Goal: Information Seeking & Learning: Learn about a topic

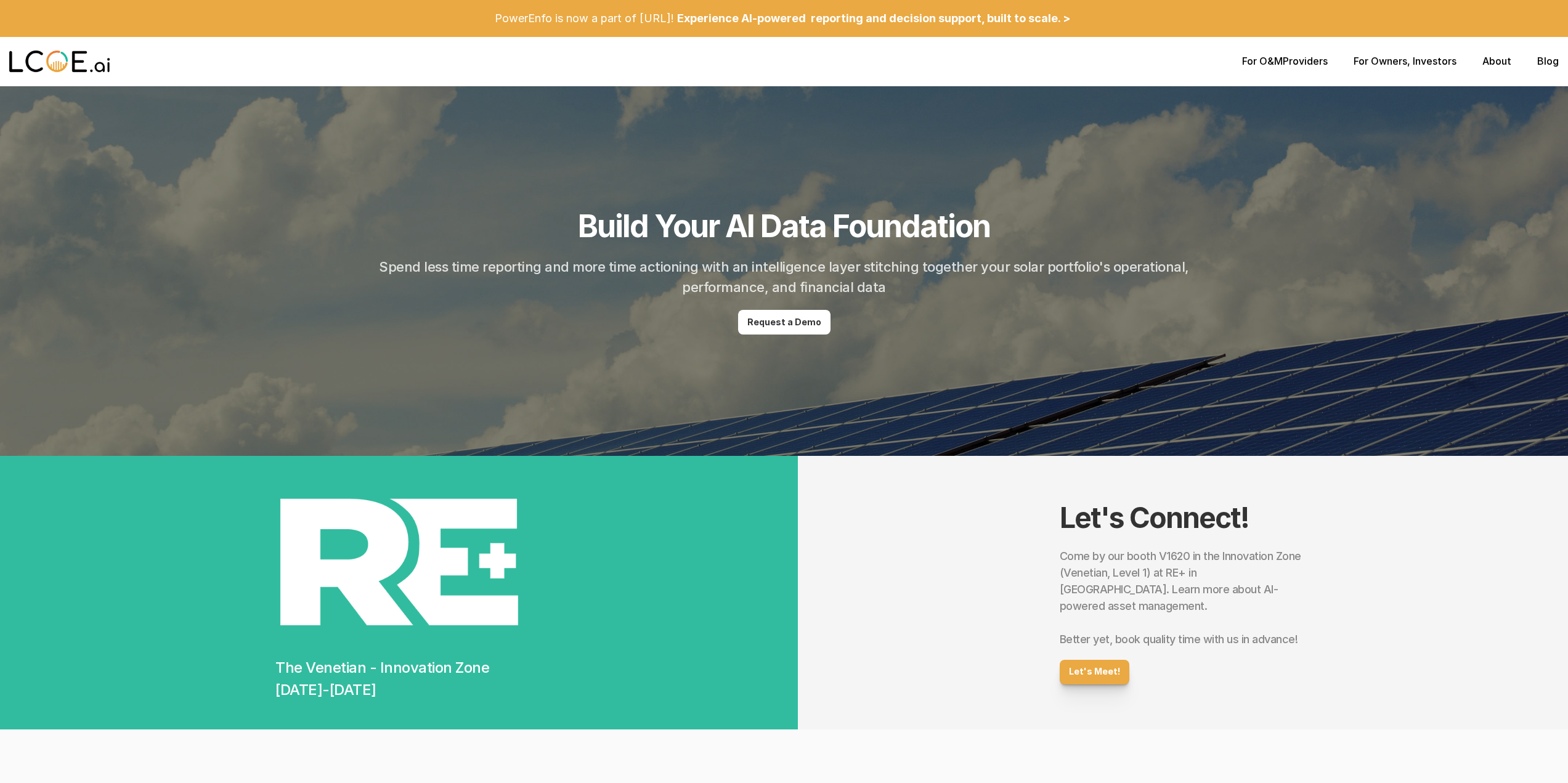
click at [788, 322] on p "Request a Demo" at bounding box center [784, 322] width 74 height 11
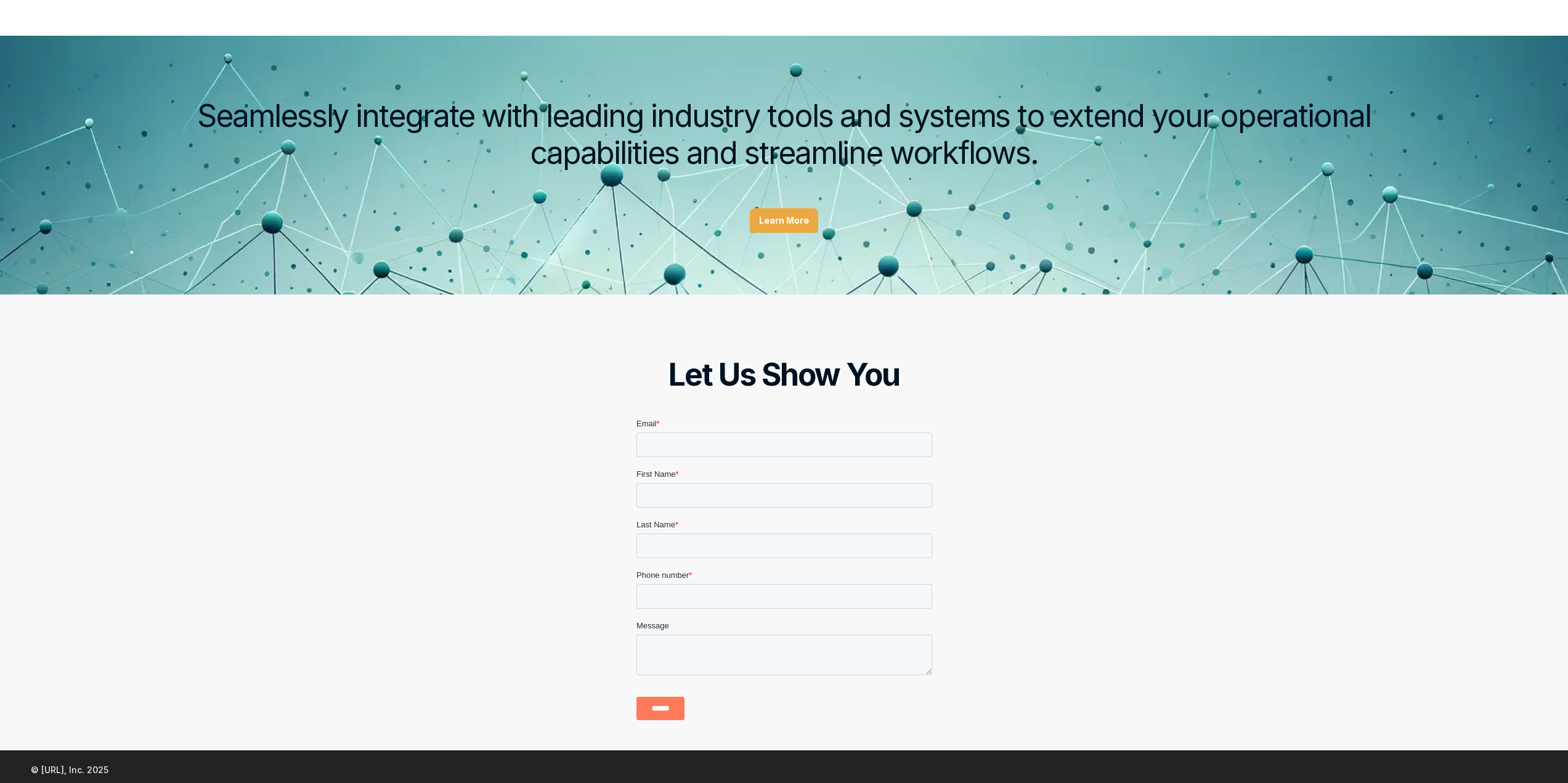
scroll to position [1844, 0]
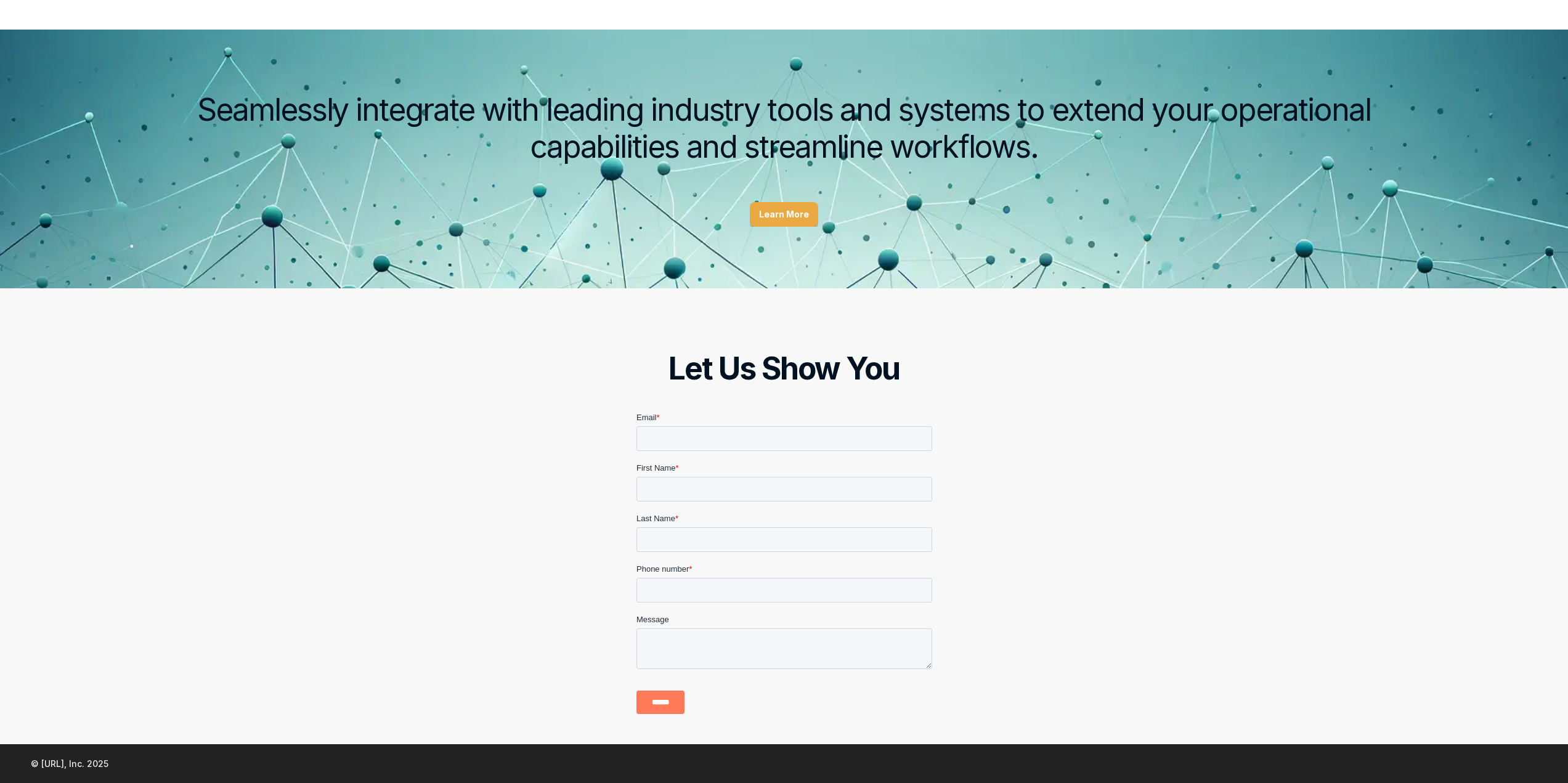
click at [740, 422] on label "Email *" at bounding box center [783, 417] width 295 height 12
click at [740, 426] on input "Email *" at bounding box center [783, 439] width 295 height 25
click at [732, 442] on input "Email *" at bounding box center [783, 439] width 295 height 25
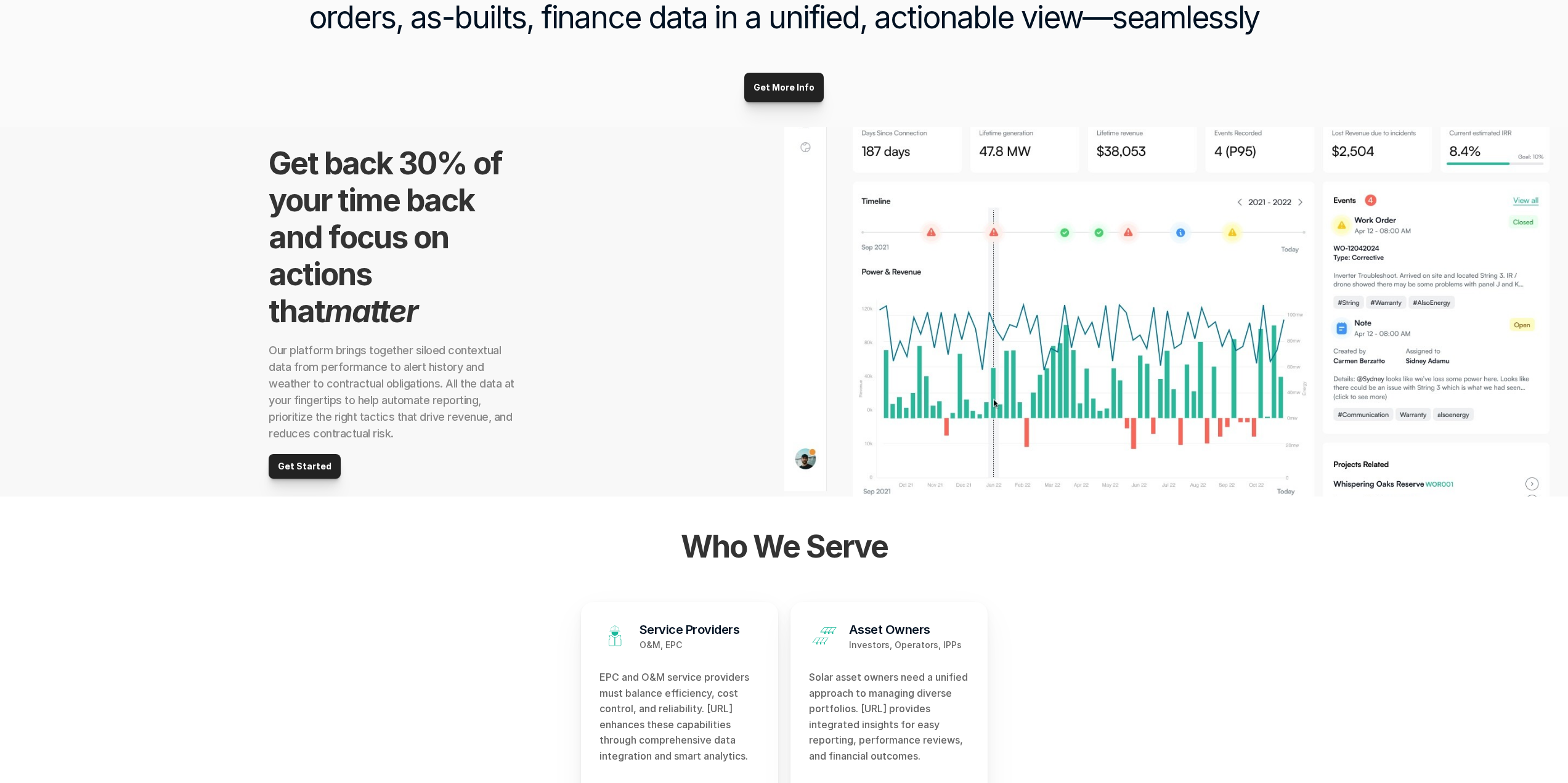
scroll to position [796, 0]
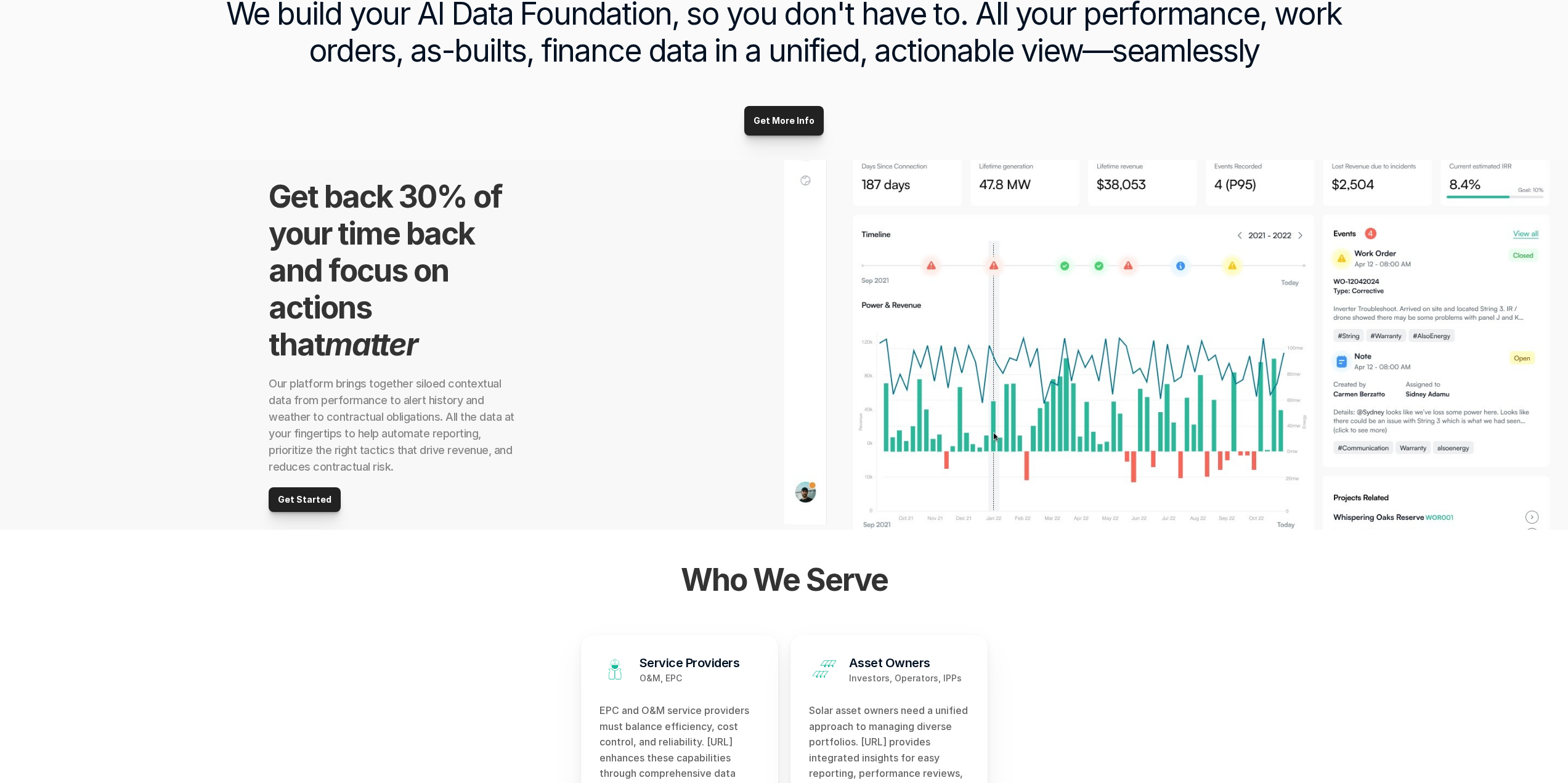
click at [912, 358] on img at bounding box center [1177, 345] width 784 height 370
click at [789, 121] on p "Get More Info" at bounding box center [784, 121] width 61 height 11
click at [1290, 377] on img at bounding box center [1177, 345] width 784 height 370
click at [1378, 262] on img at bounding box center [1177, 345] width 784 height 370
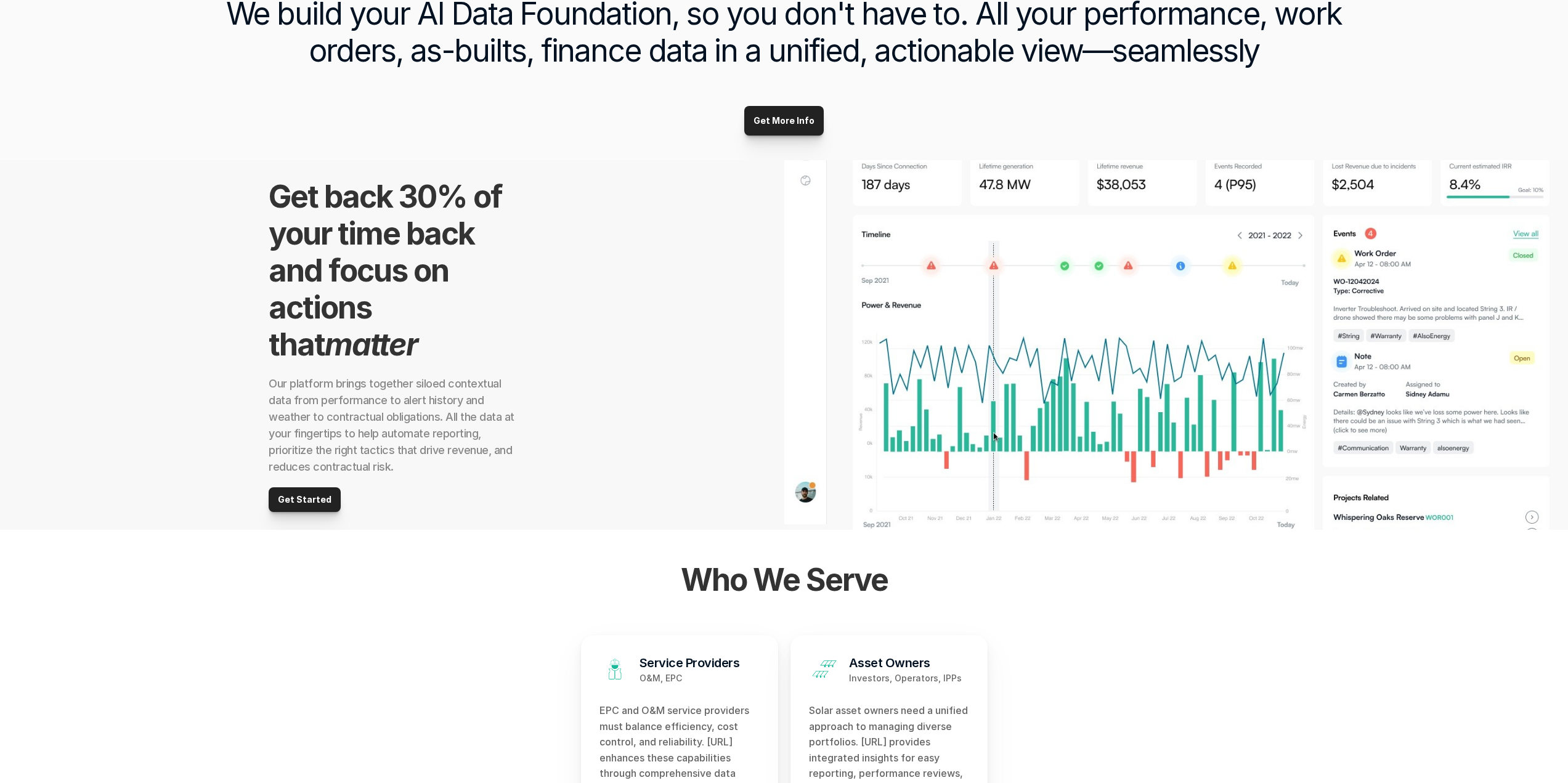
click at [823, 486] on img at bounding box center [1177, 345] width 784 height 370
click at [1174, 464] on img at bounding box center [1177, 345] width 784 height 370
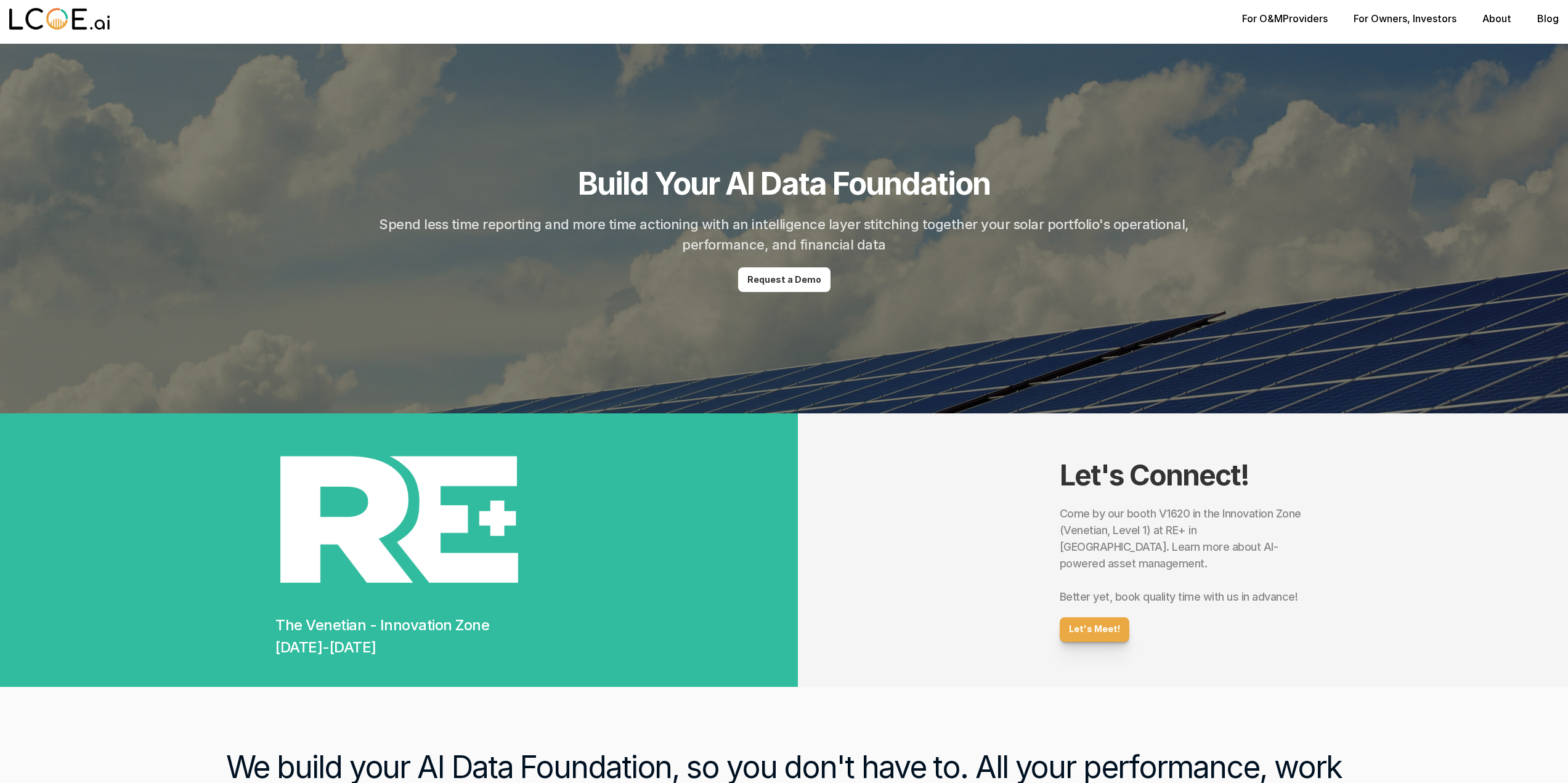
scroll to position [0, 0]
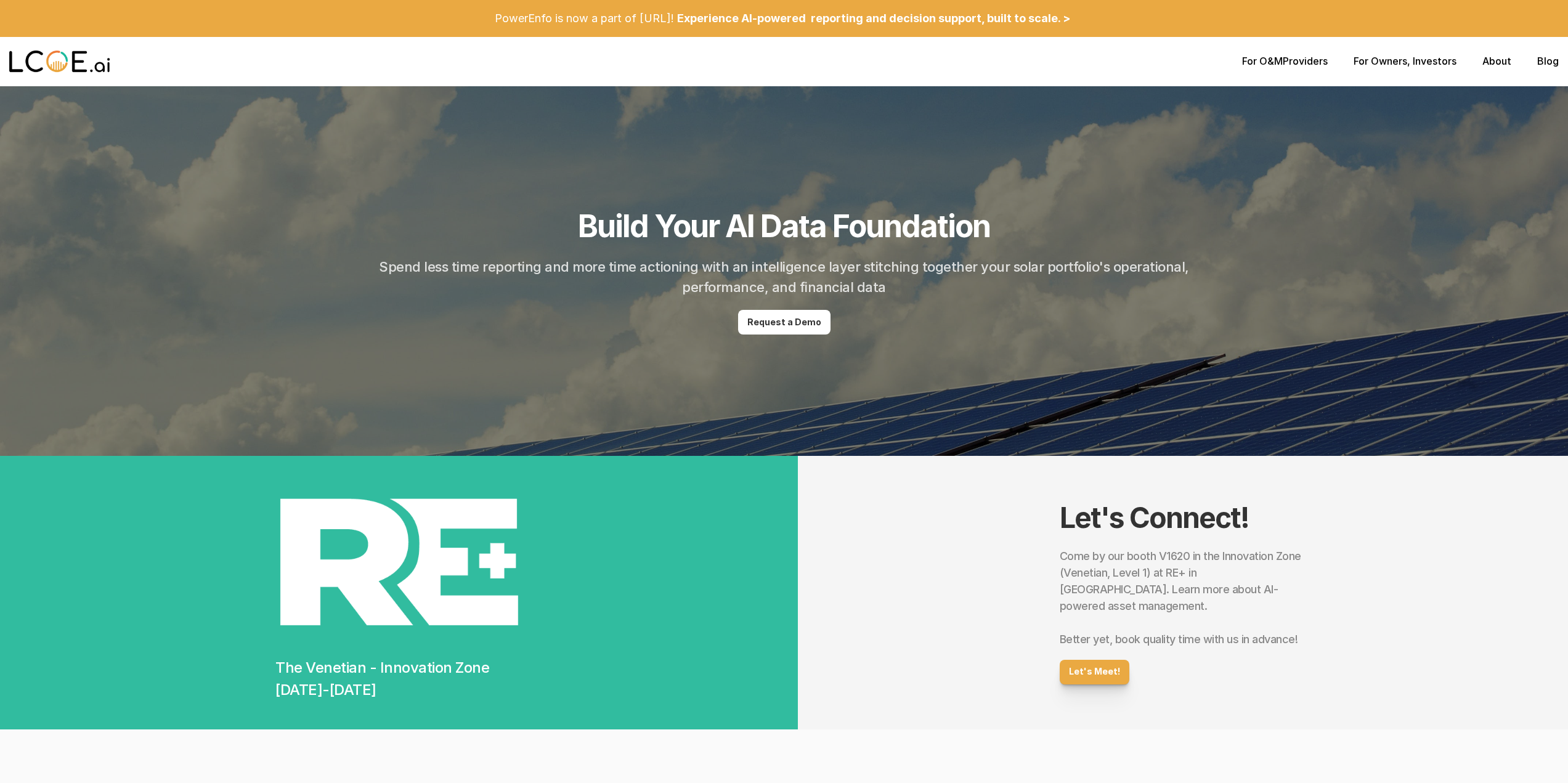
click at [1505, 69] on div "For O&M Providers For Owners , Investors About Blog" at bounding box center [784, 62] width 1568 height 50
click at [1501, 62] on link "About" at bounding box center [1497, 60] width 29 height 12
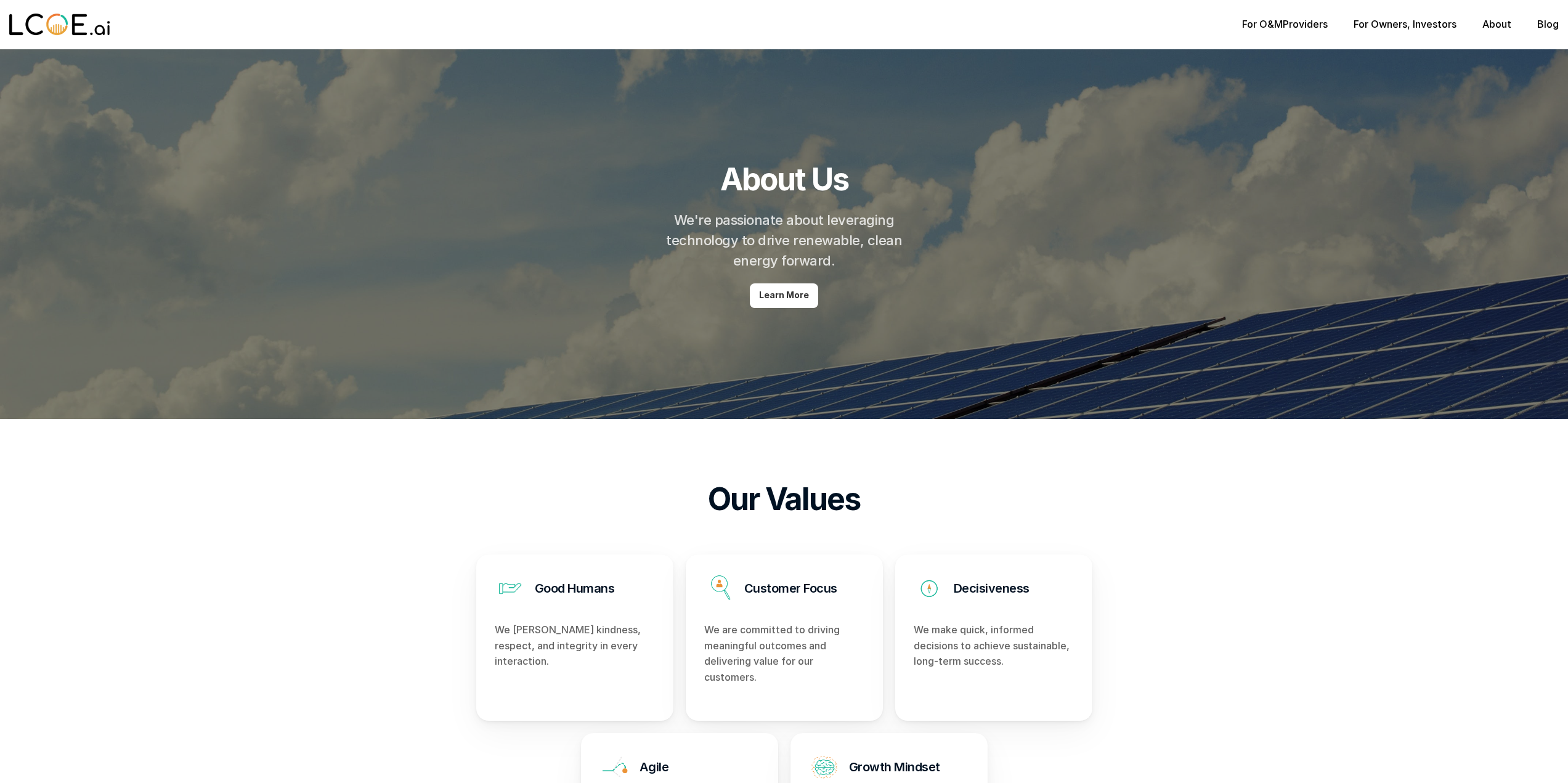
click at [780, 294] on p "Learn More" at bounding box center [784, 295] width 50 height 11
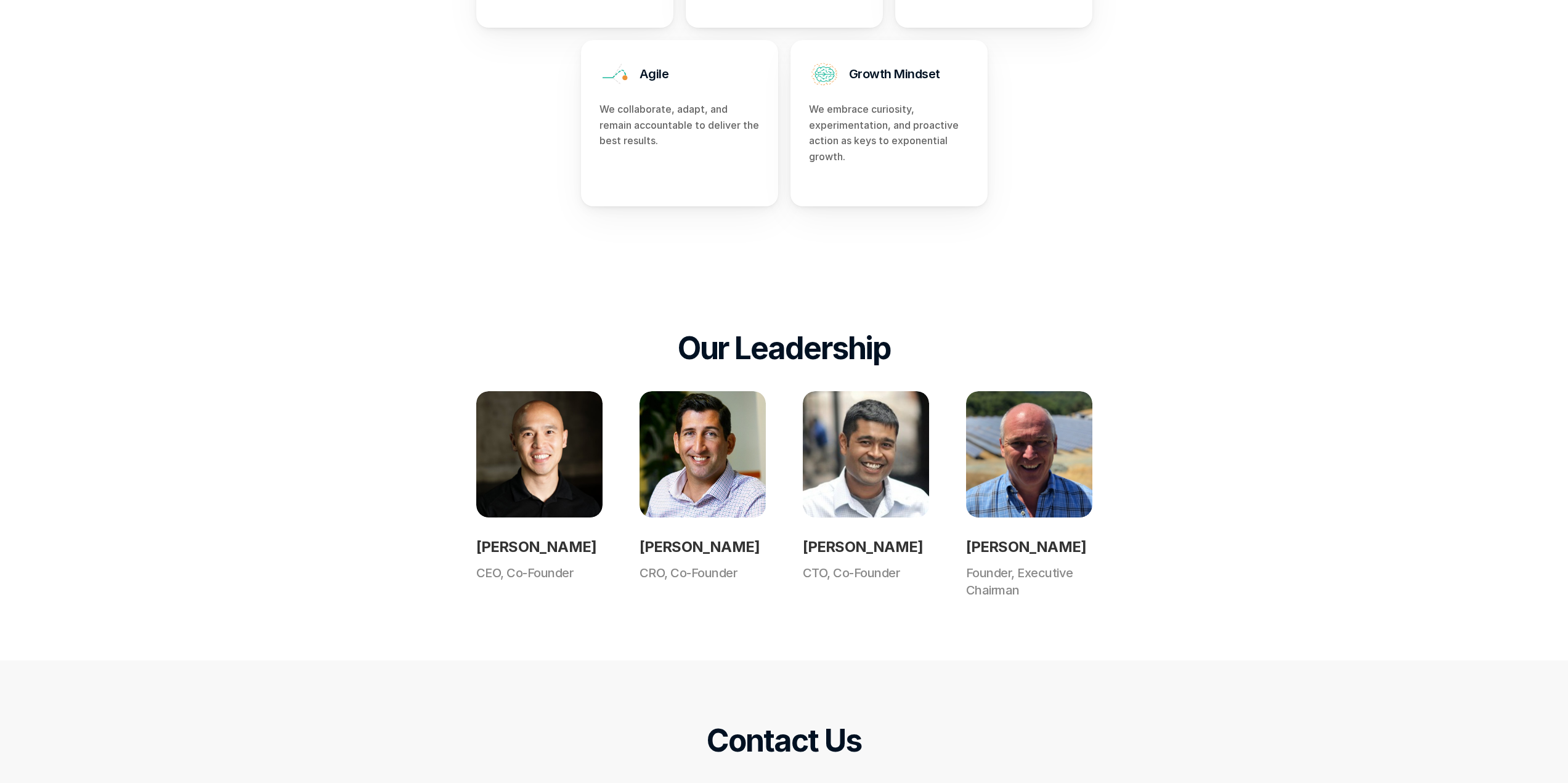
scroll to position [676, 0]
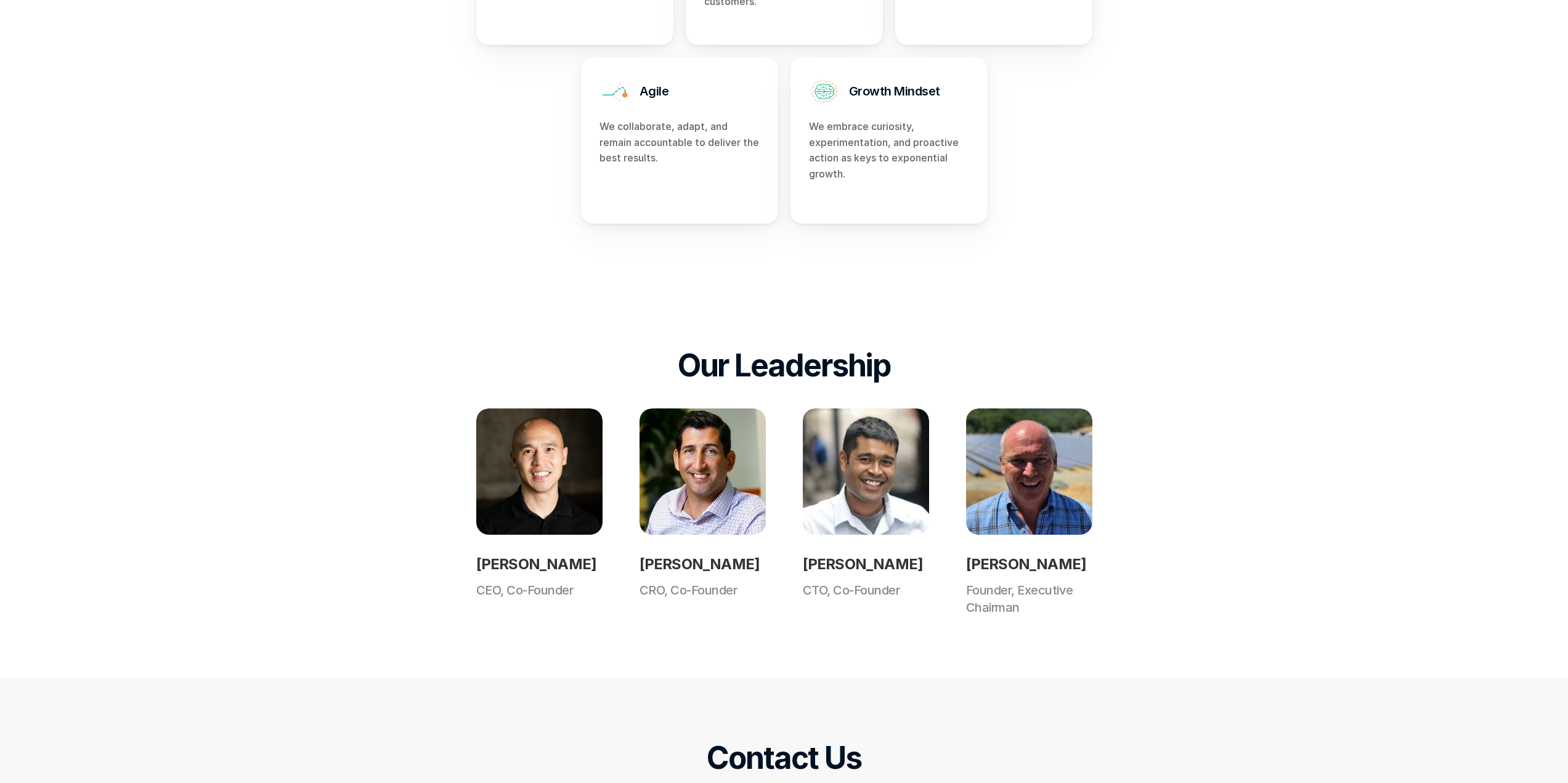
click at [642, 134] on p "We collaborate, adapt, and remain accountable to deliver the best results." at bounding box center [680, 142] width 161 height 47
click at [865, 142] on p "We embrace curiosity, experimentation, and proactive action as keys to exponent…" at bounding box center [889, 151] width 161 height 63
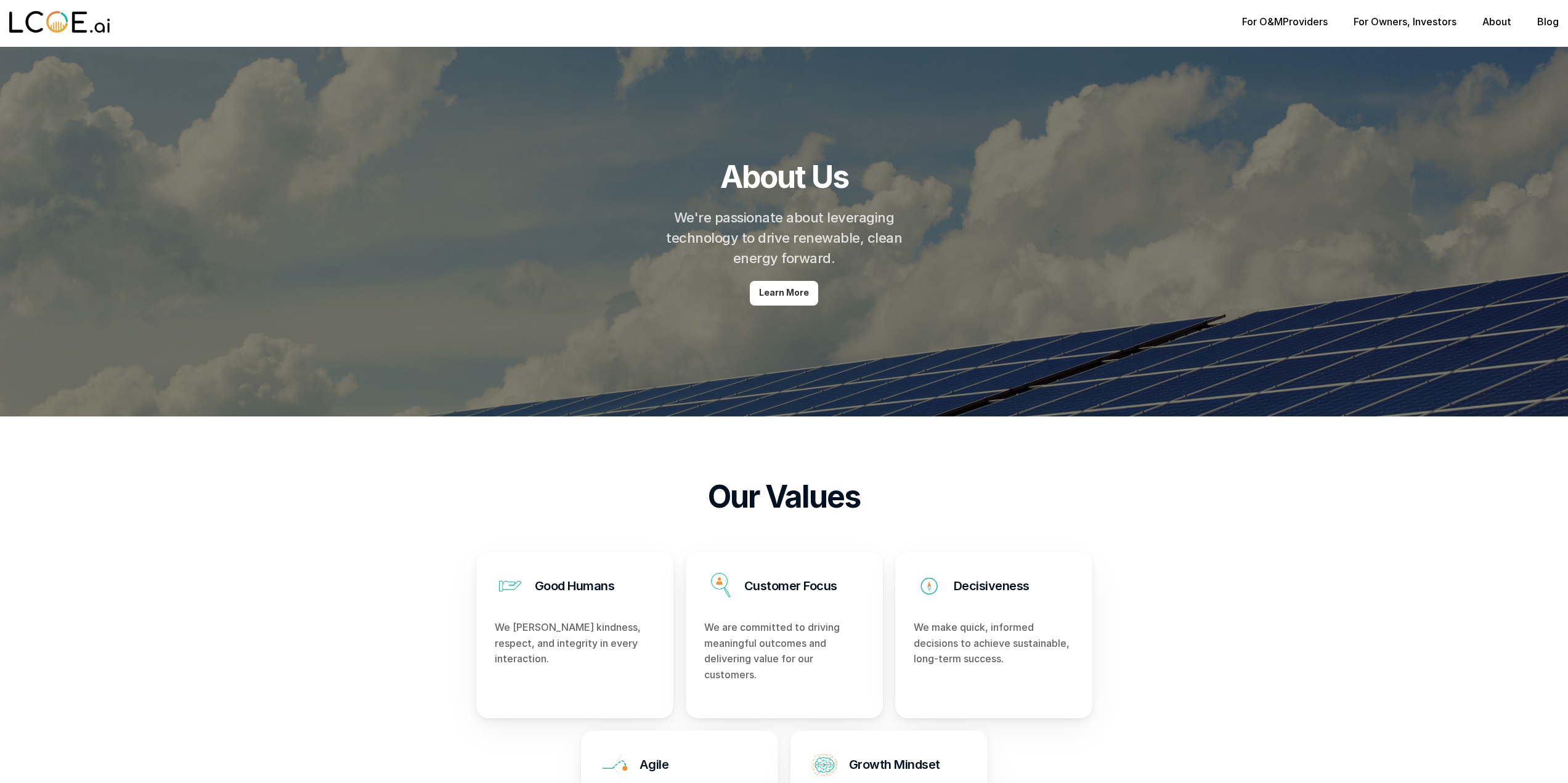
scroll to position [0, 0]
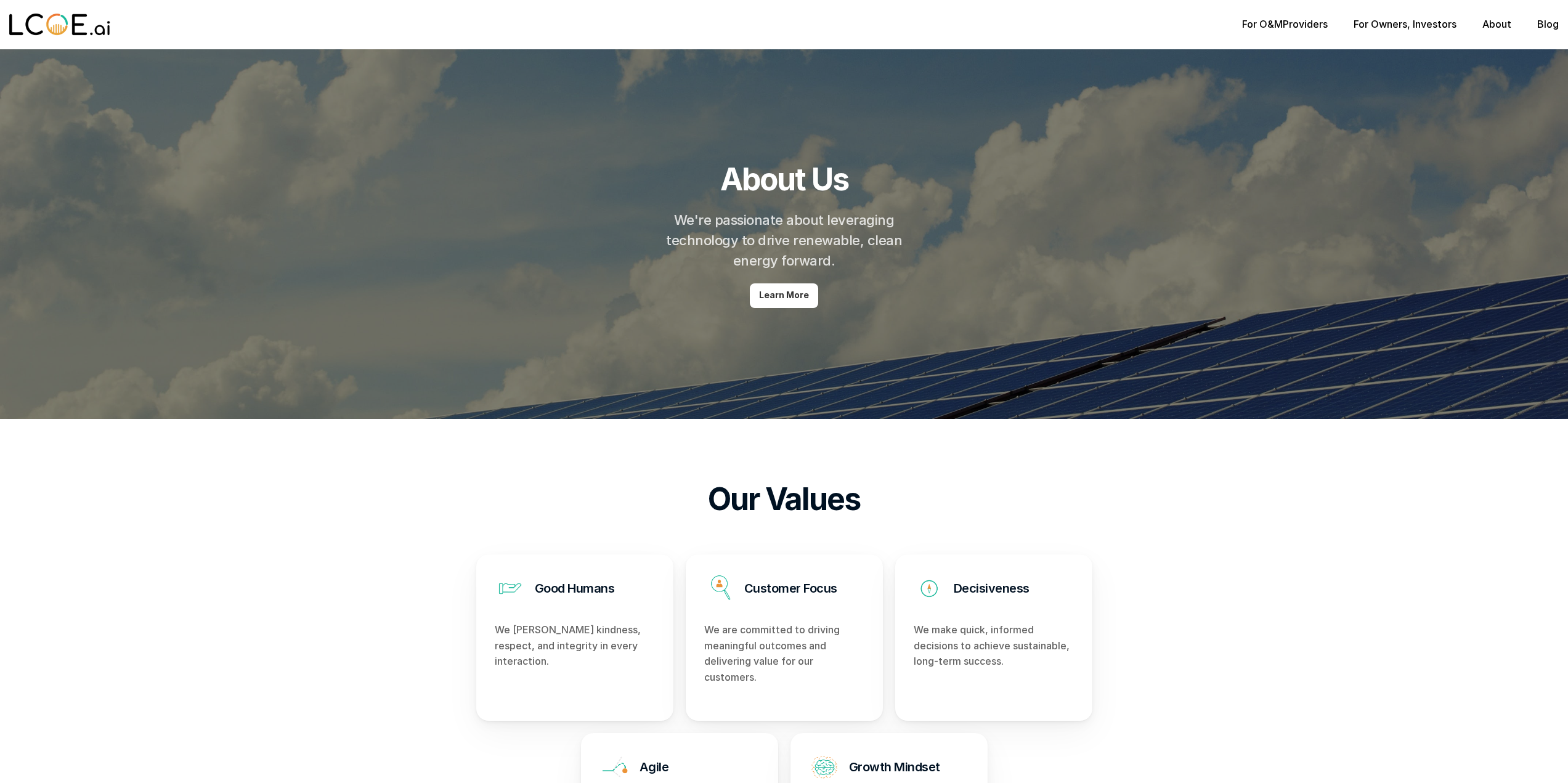
click at [1388, 26] on link "For Owners" at bounding box center [1380, 24] width 54 height 12
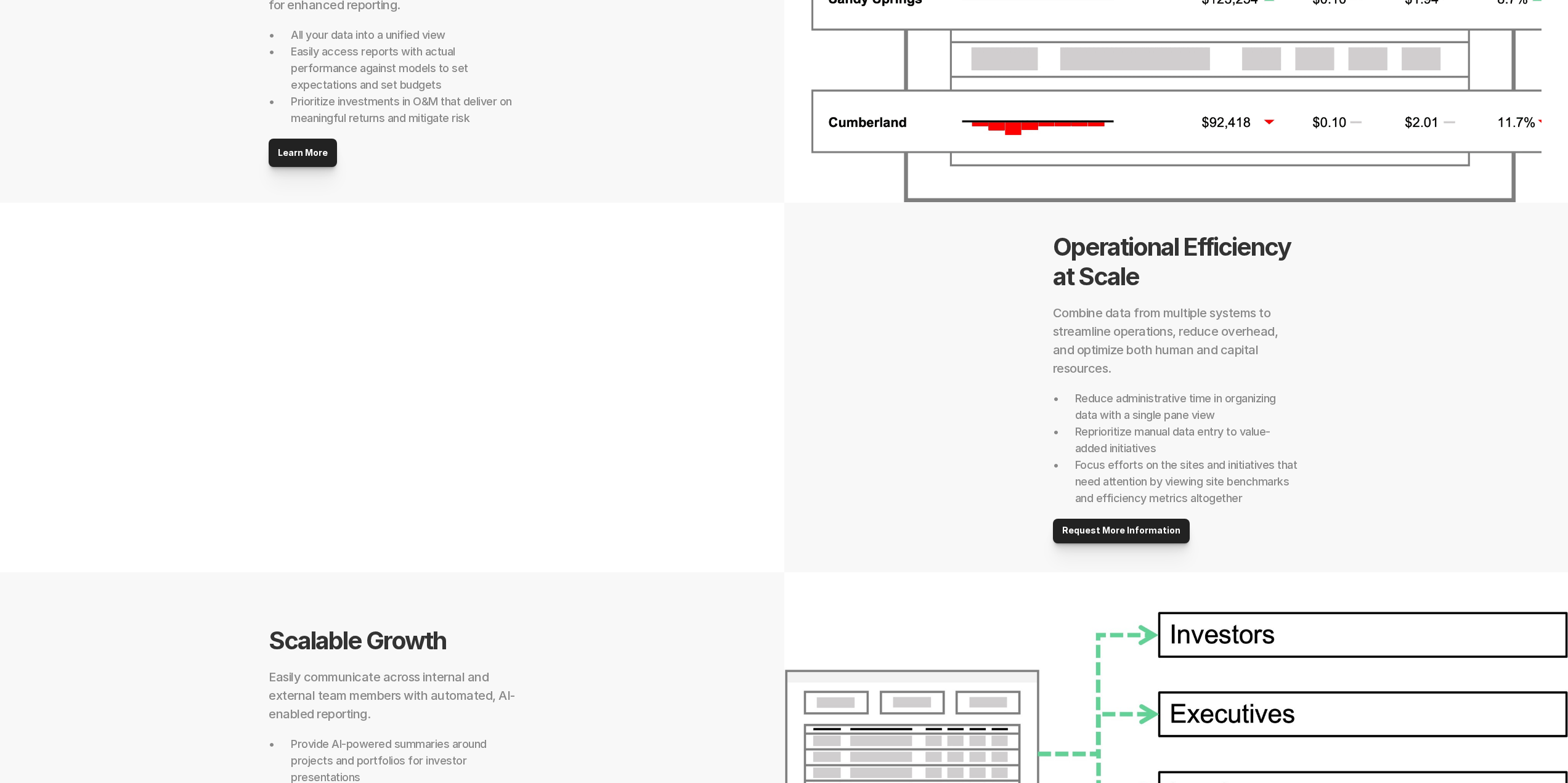
scroll to position [801, 0]
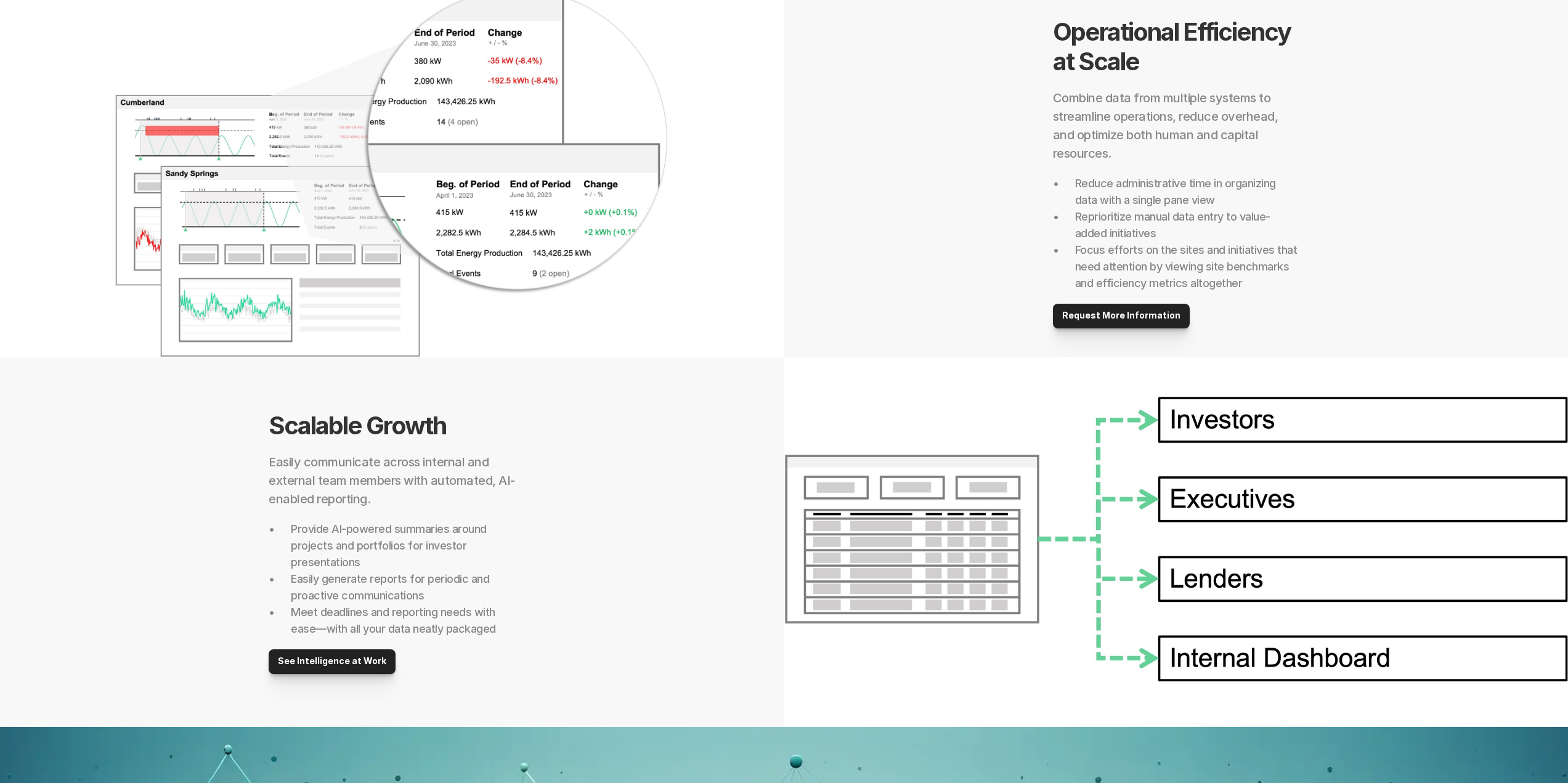
click at [327, 671] on link "See Intelligence at Work" at bounding box center [332, 662] width 127 height 25
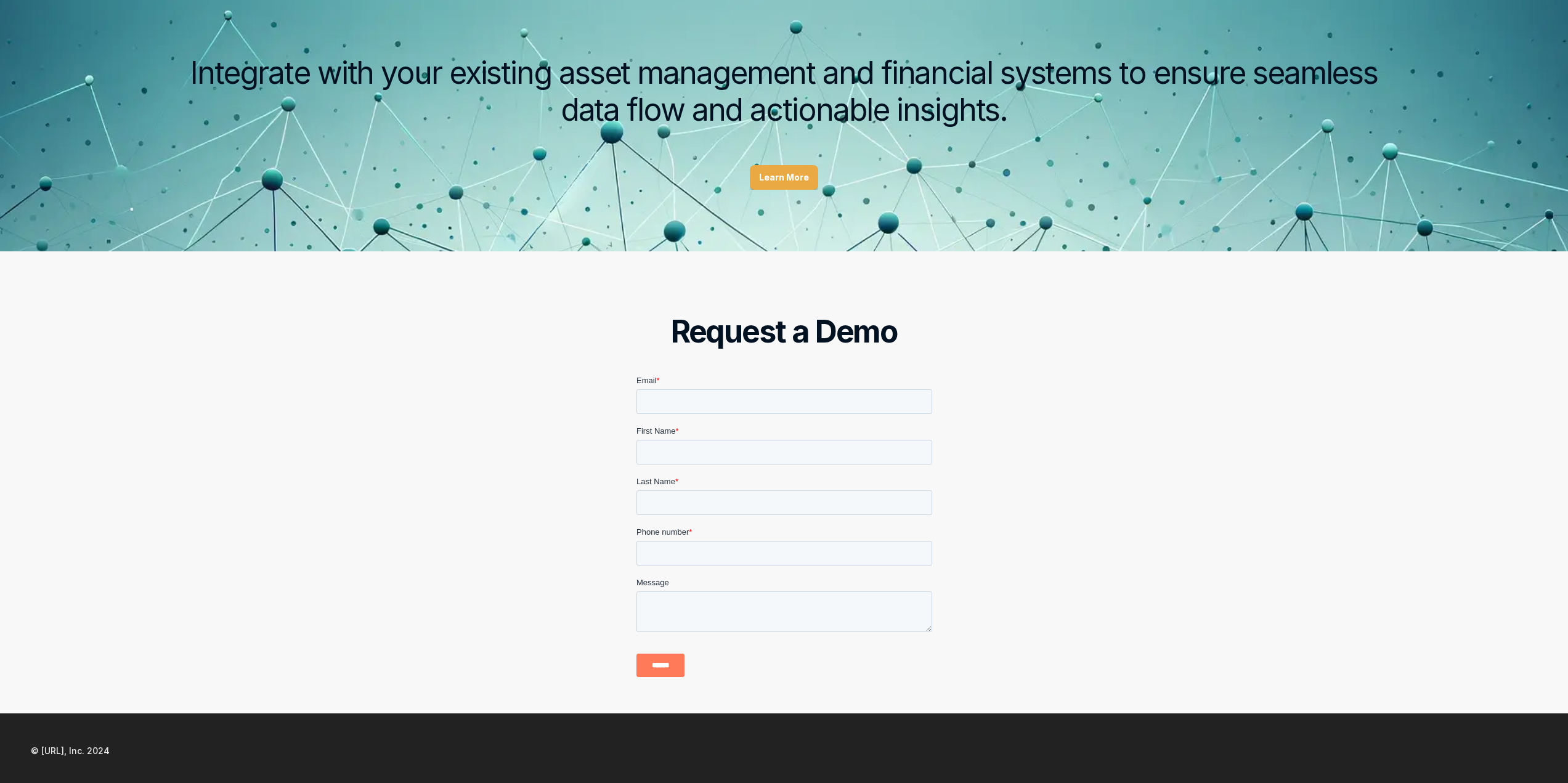
scroll to position [1541, 0]
